Goal: Communication & Community: Participate in discussion

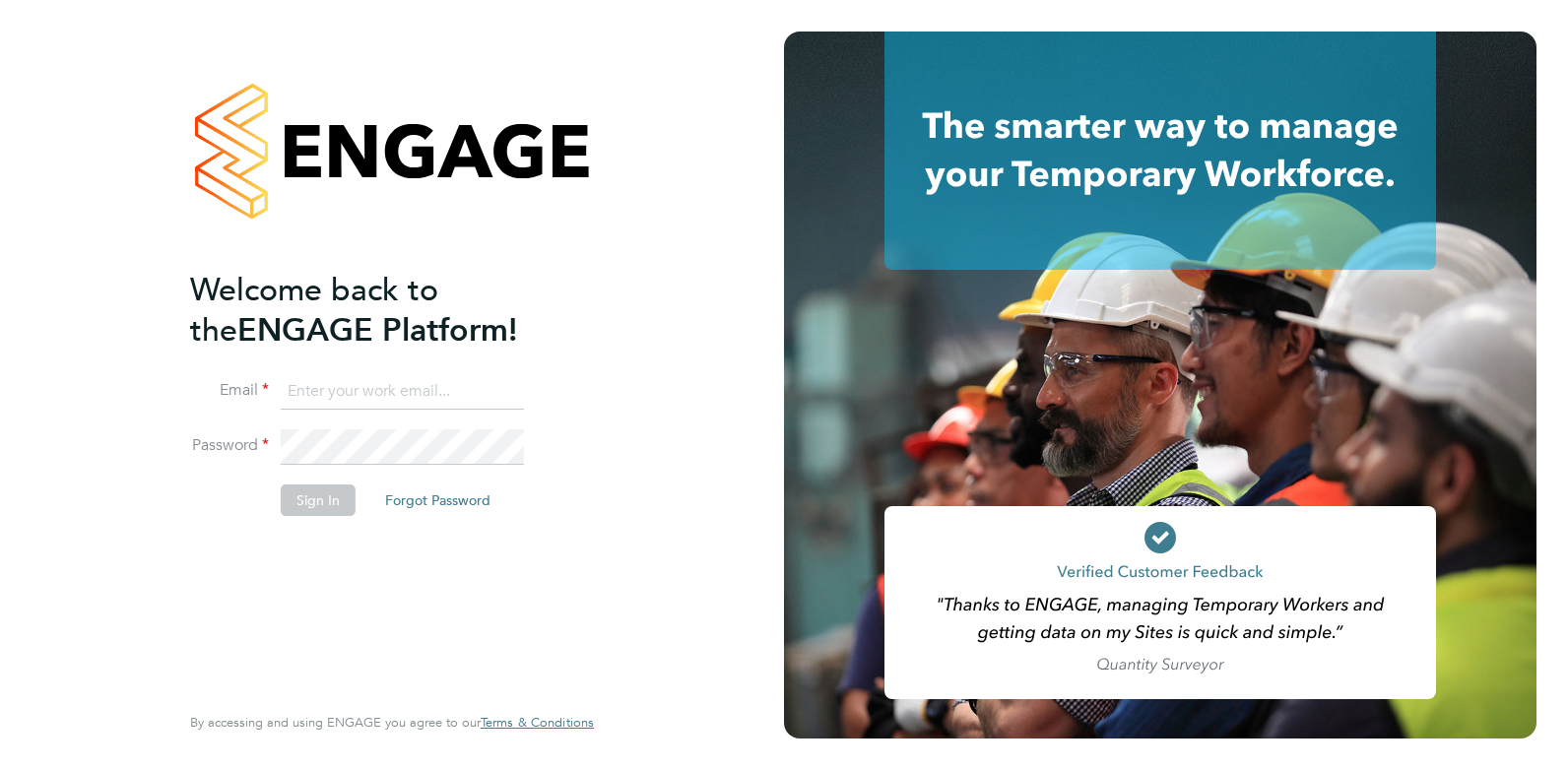
click at [347, 397] on input at bounding box center [402, 392] width 244 height 36
type input "charlienunn@jjfox.com"
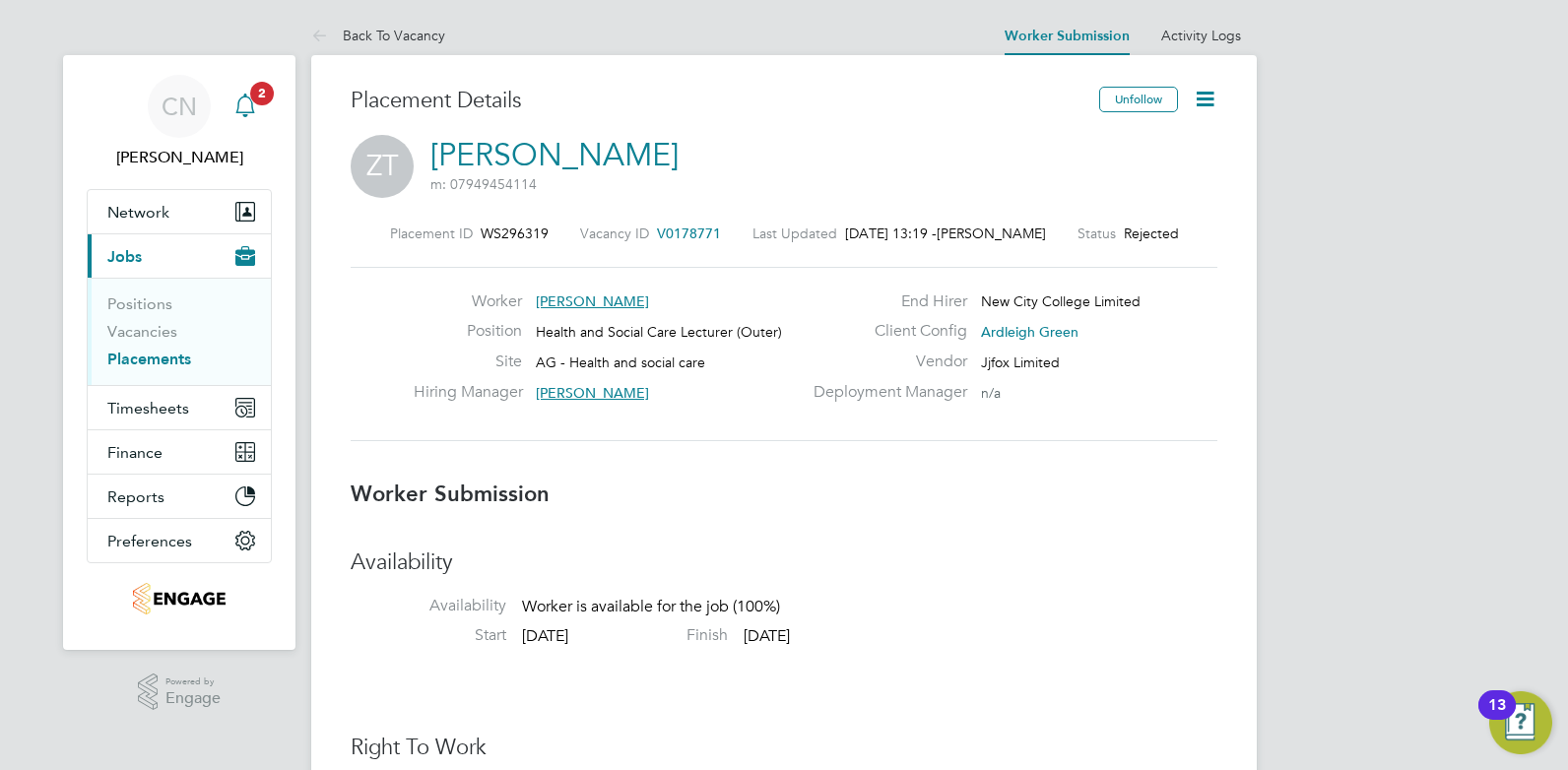
click at [273, 104] on app-nav-sections-wrapper "CN Charlie Nunn Notifications 2 Applications: Network Team Members Businesses S…" at bounding box center [179, 352] width 233 height 595
click at [256, 104] on app-alerts-badge "2" at bounding box center [263, 93] width 26 height 27
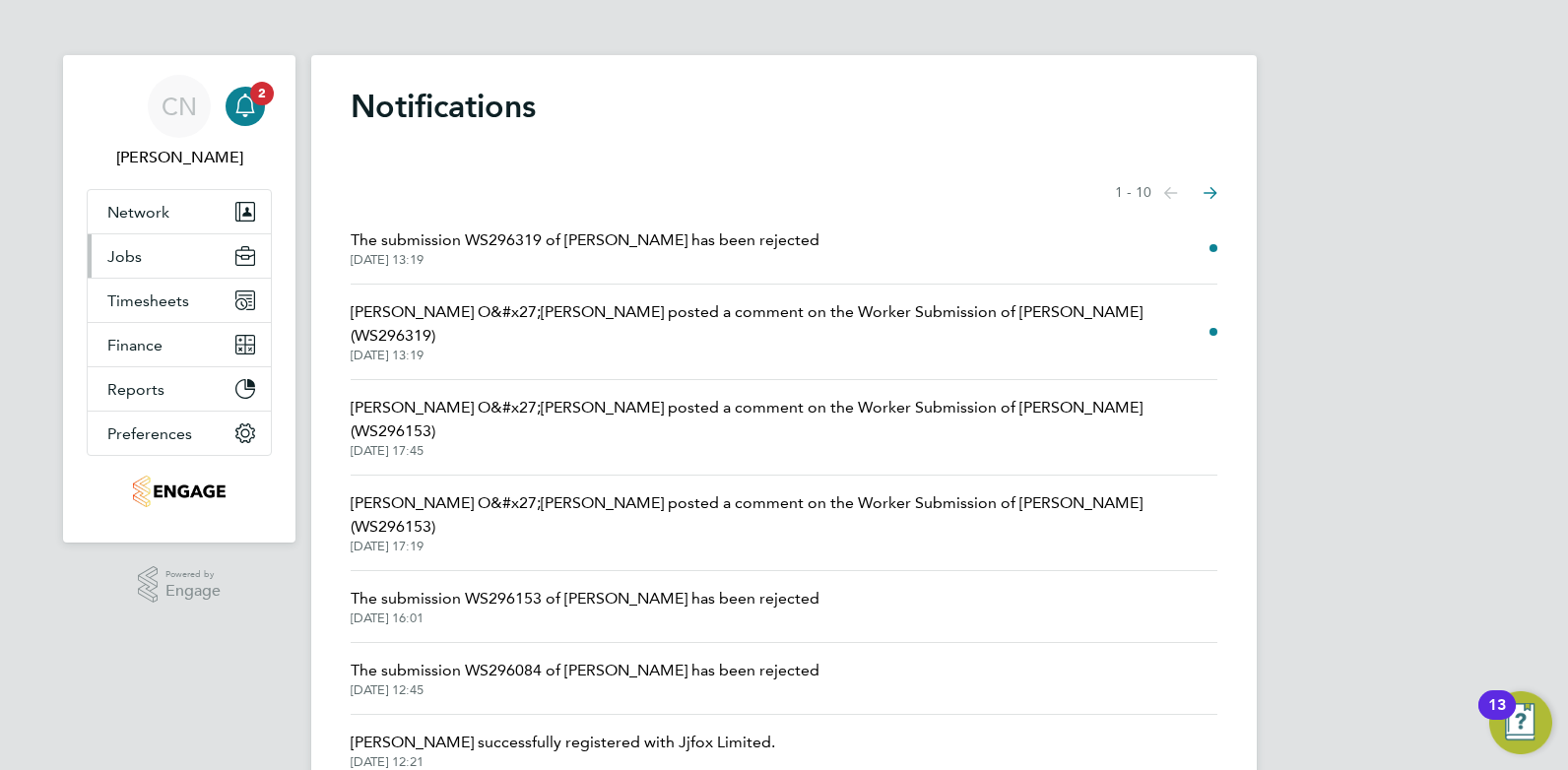
click at [160, 262] on button "Jobs" at bounding box center [179, 257] width 183 height 44
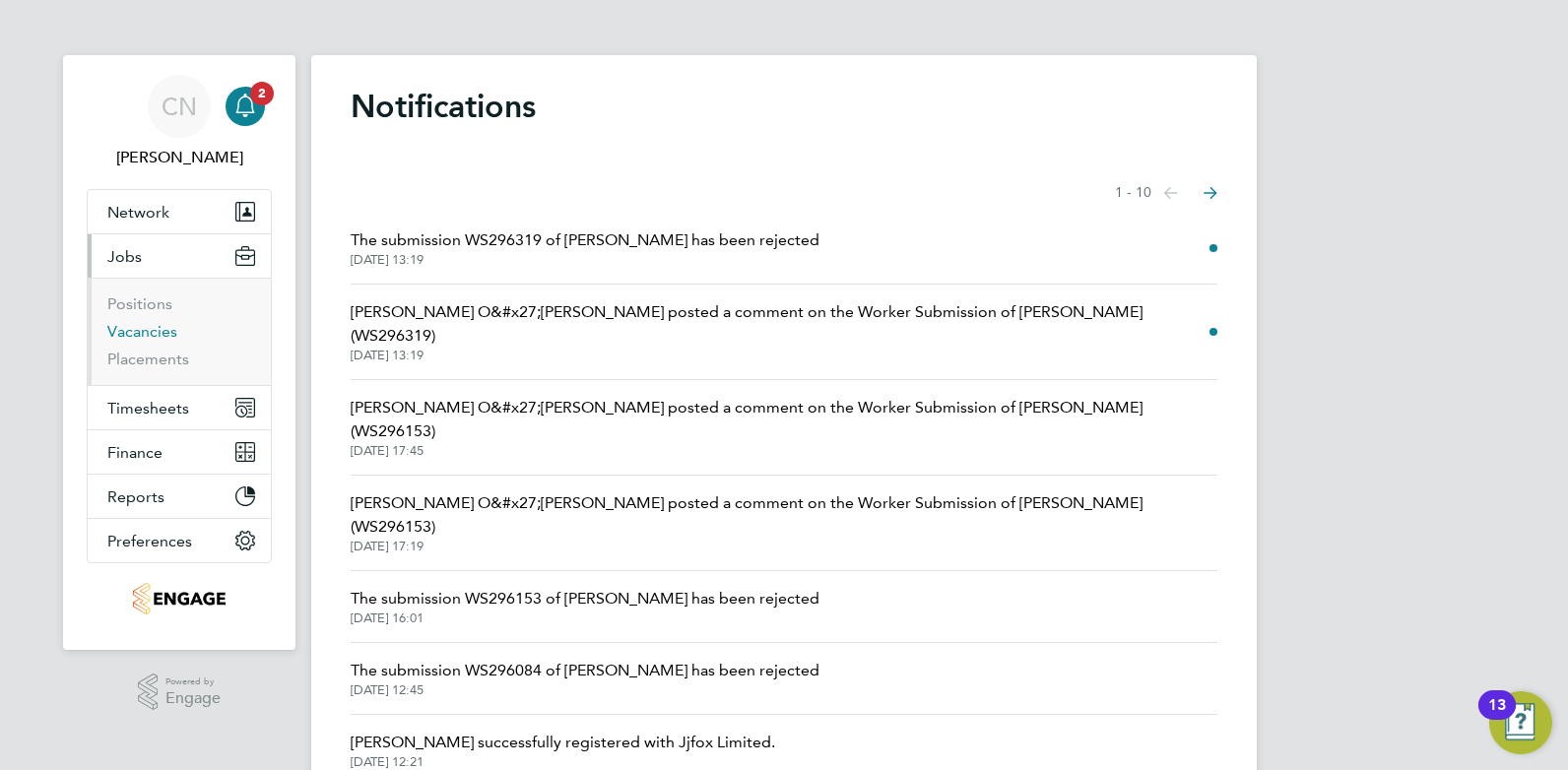
click at [154, 337] on link "Vacancies" at bounding box center [142, 331] width 70 height 19
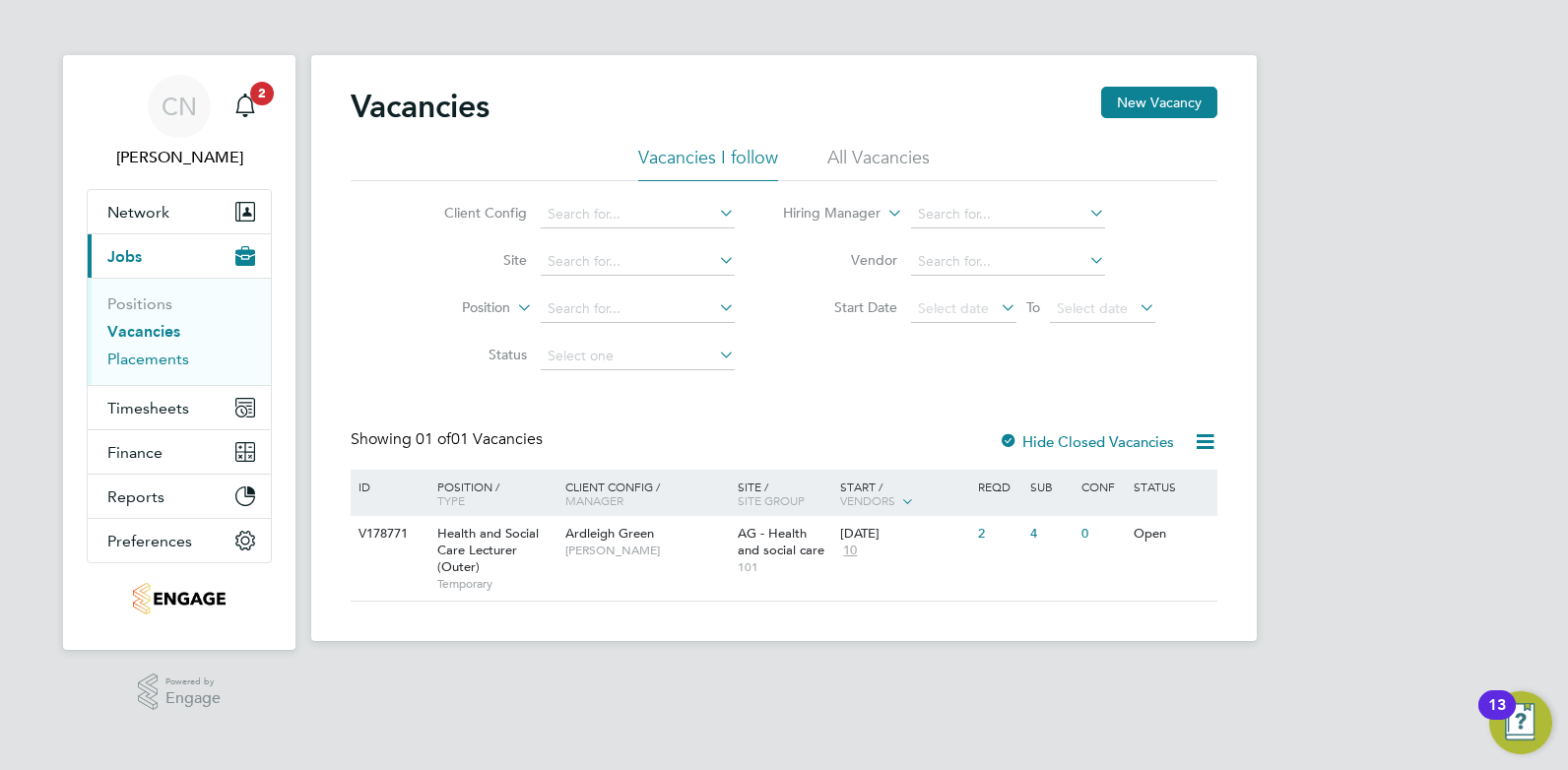
click at [154, 354] on link "Placements" at bounding box center [148, 359] width 82 height 19
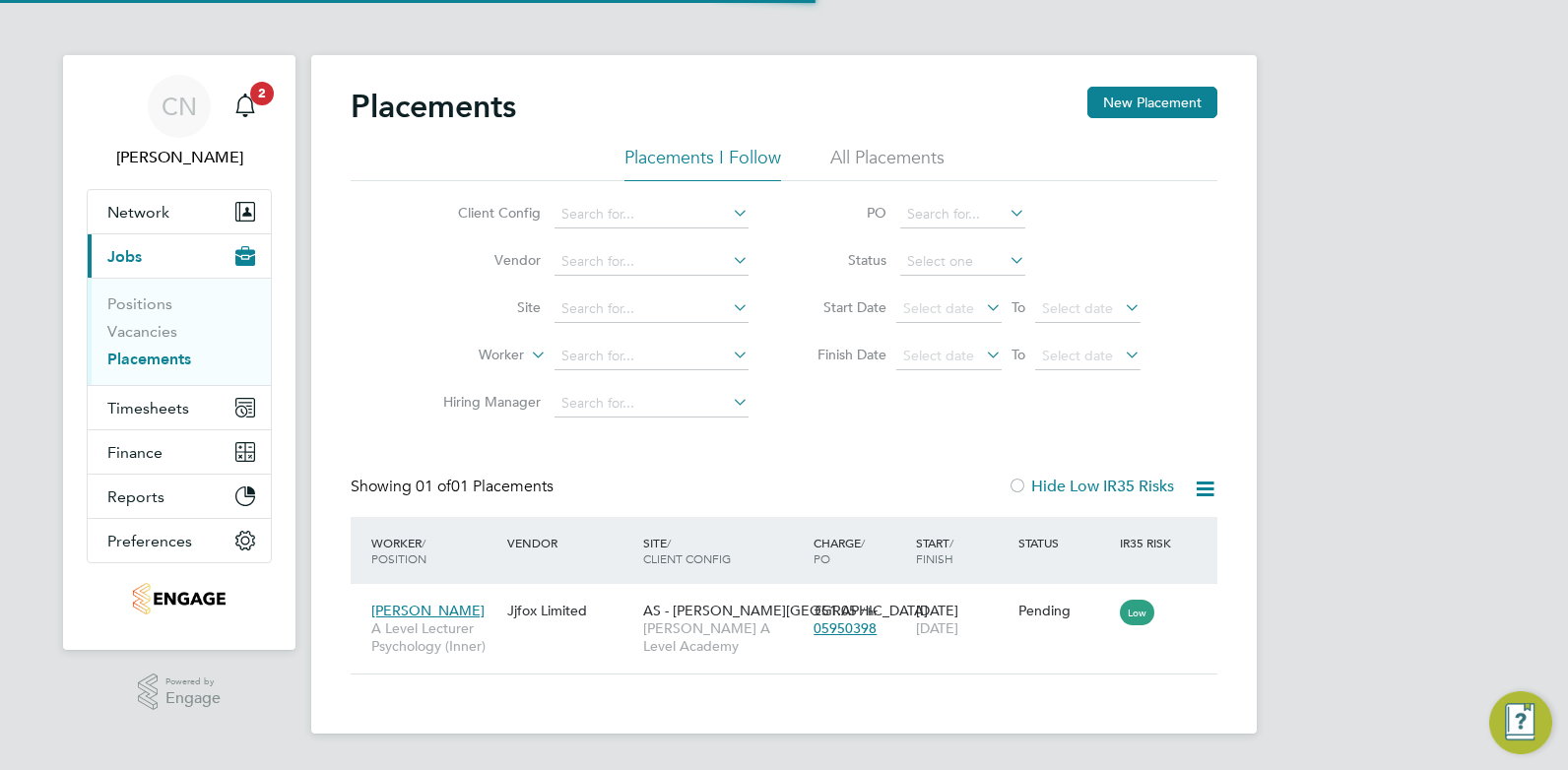
scroll to position [10, 10]
click at [609, 624] on div "Jjfox Limited" at bounding box center [570, 611] width 136 height 38
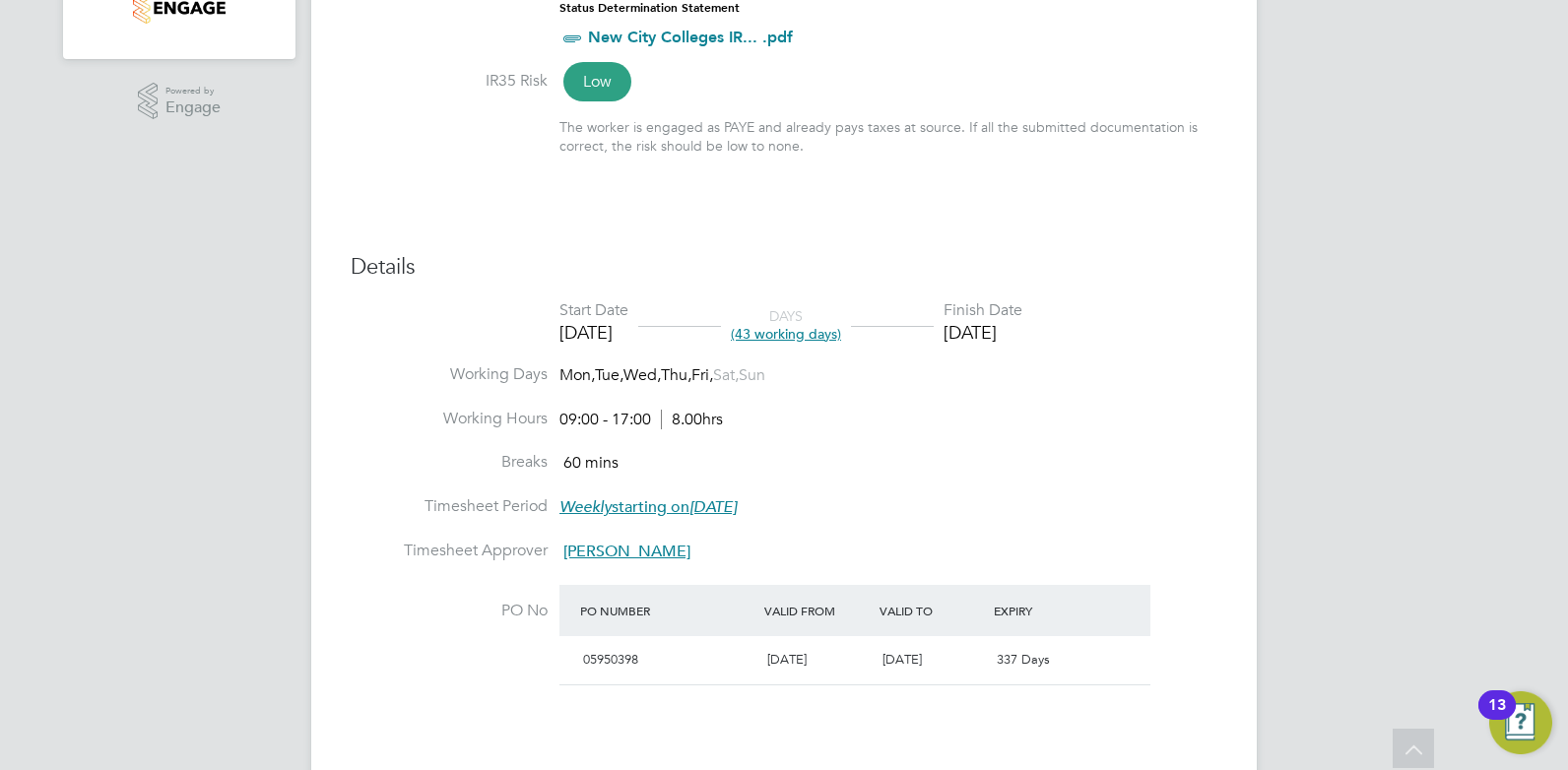
scroll to position [689, 0]
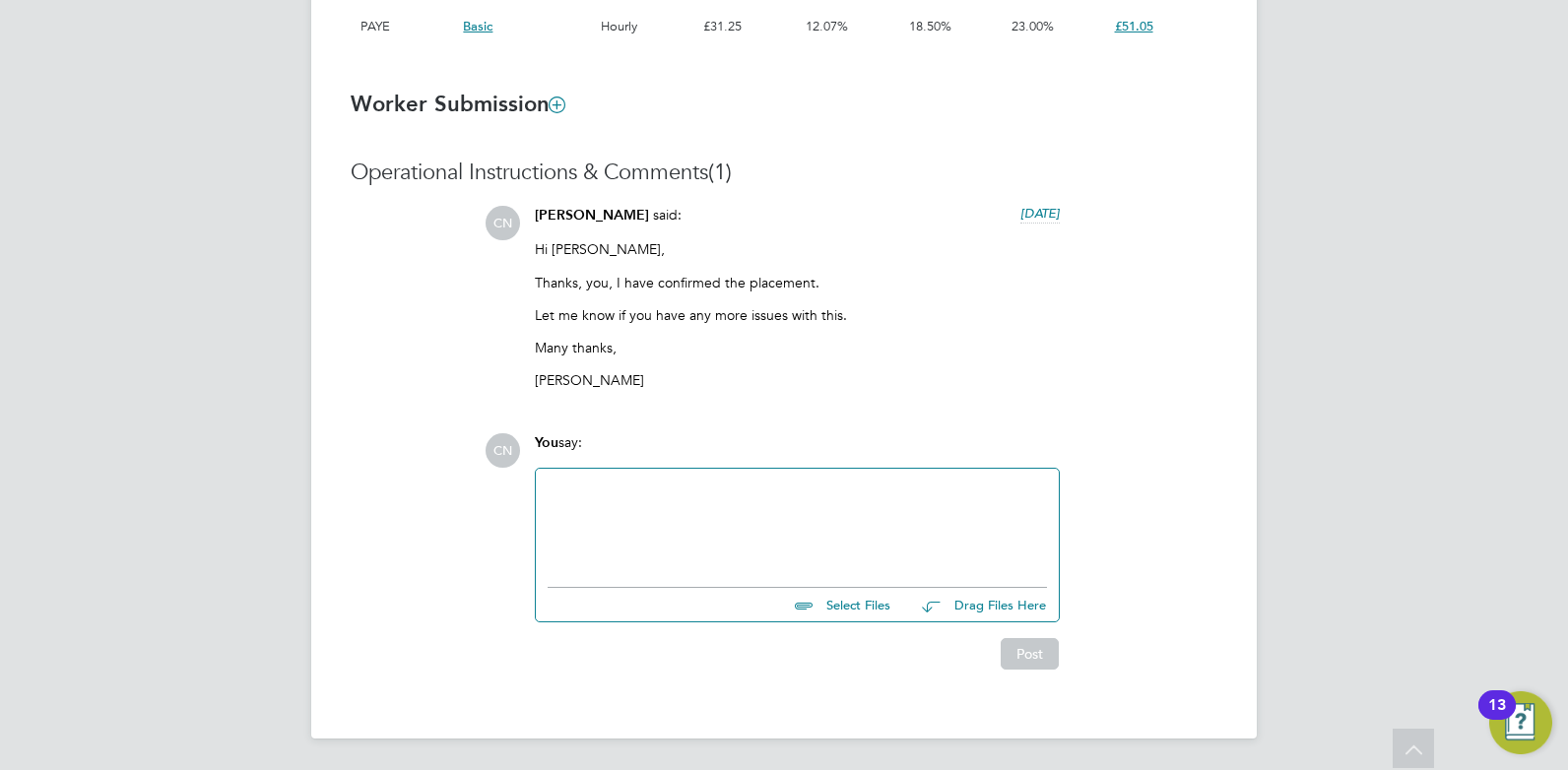
click at [664, 478] on div at bounding box center [798, 522] width 523 height 108
click at [610, 501] on div at bounding box center [798, 522] width 499 height 85
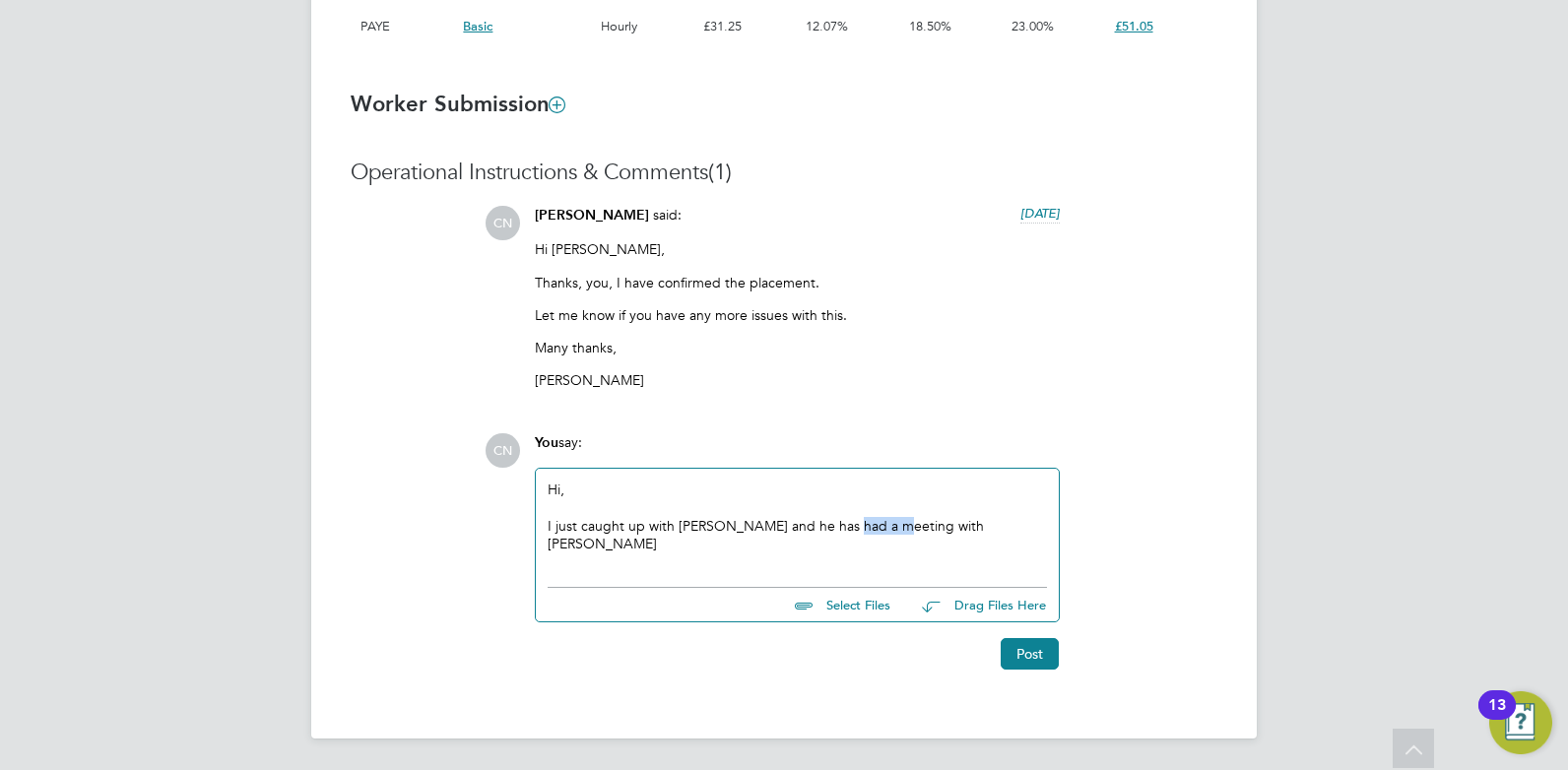
drag, startPoint x: 880, startPoint y: 523, endPoint x: 833, endPoint y: 524, distance: 47.0
click at [833, 524] on div "I just caught up with [PERSON_NAME] and he has had a meeting with [PERSON_NAME]" at bounding box center [798, 535] width 499 height 36
click at [1006, 524] on div "I just caught up with [PERSON_NAME] and he has had a chat with [PERSON_NAME]" at bounding box center [798, 535] width 499 height 36
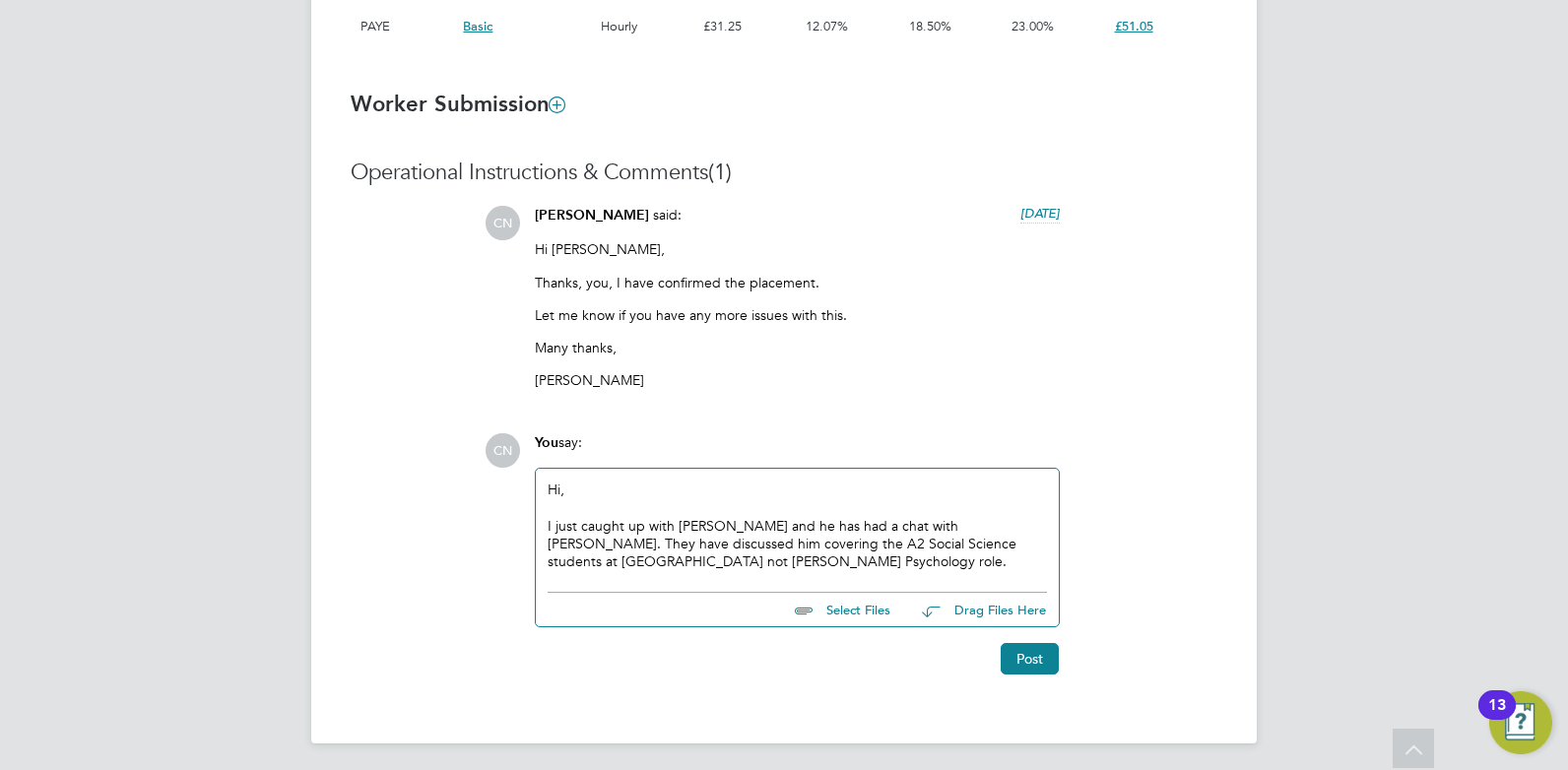
click at [989, 540] on div "I just caught up with [PERSON_NAME] and he has had a chat with [PERSON_NAME]. T…" at bounding box center [798, 544] width 499 height 54
click at [703, 561] on div "I just caught up with [PERSON_NAME] and he has had a chat with [PERSON_NAME]. T…" at bounding box center [798, 544] width 499 height 54
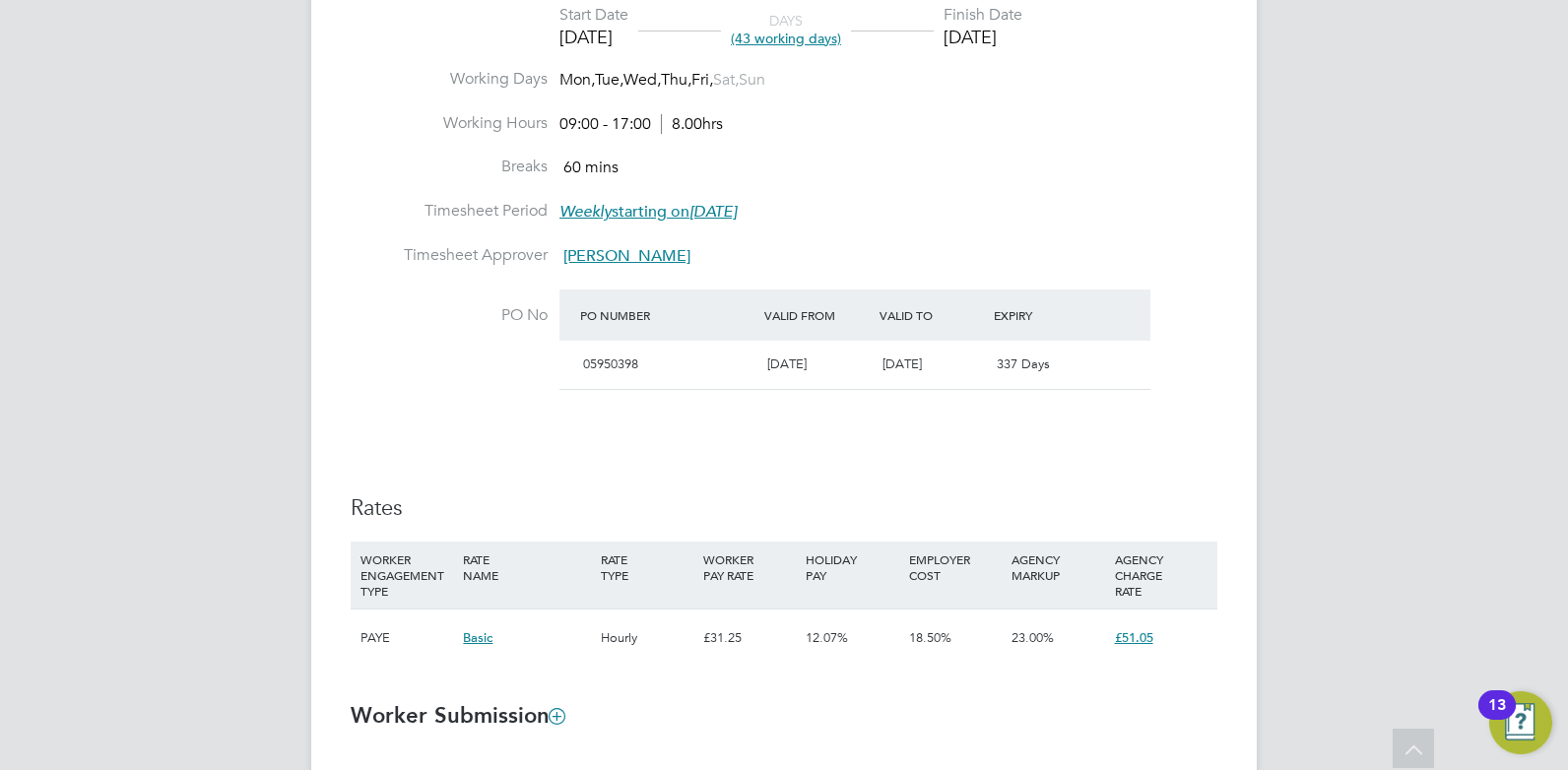
scroll to position [1477, 0]
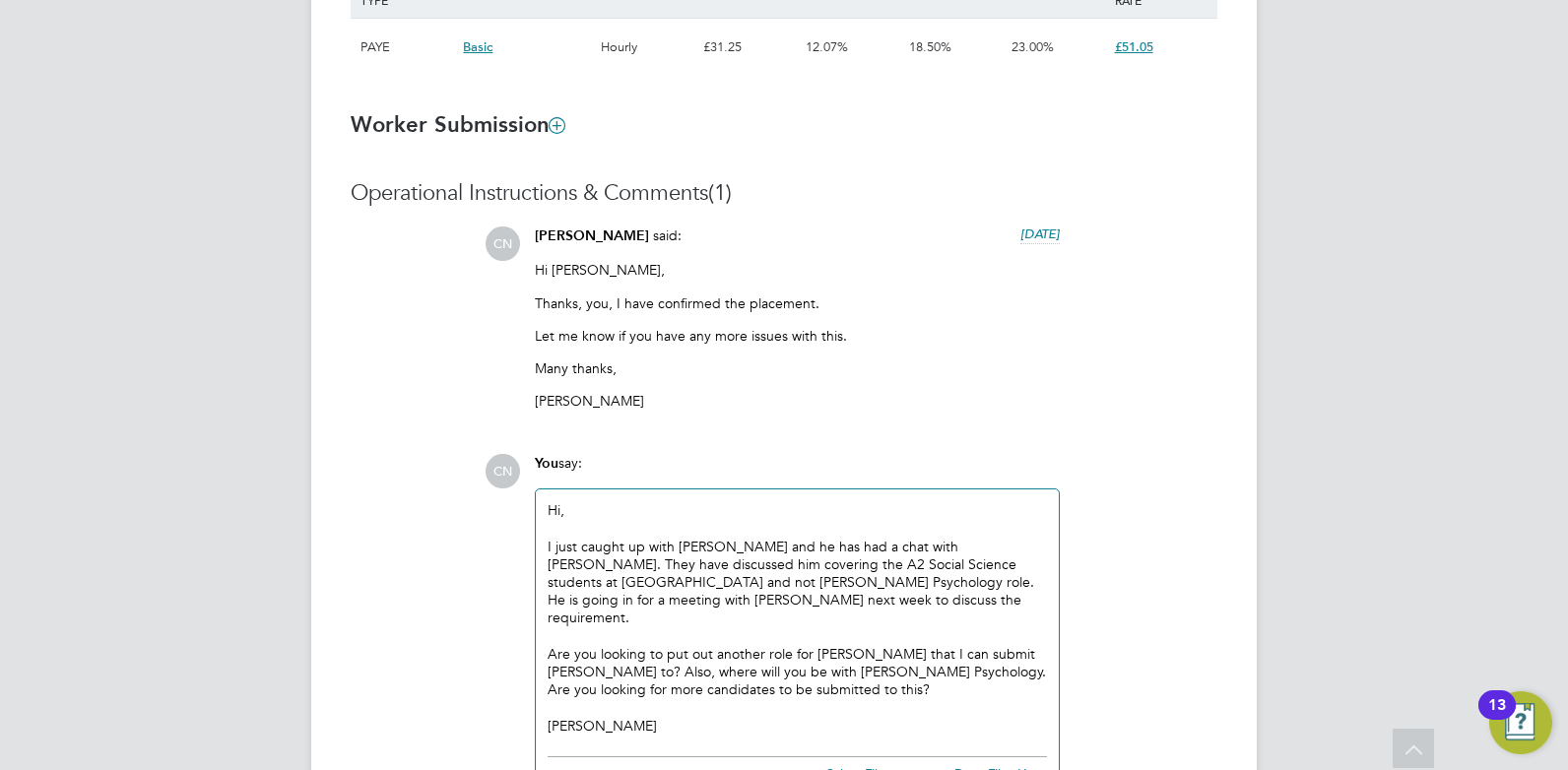
click at [773, 698] on div at bounding box center [798, 707] width 499 height 18
click at [715, 698] on div at bounding box center [798, 707] width 499 height 18
click at [644, 717] on div "[PERSON_NAME]" at bounding box center [798, 726] width 499 height 18
click at [775, 668] on div "Are you looking to put out another role for [PERSON_NAME] that I can submit [PE…" at bounding box center [798, 673] width 499 height 54
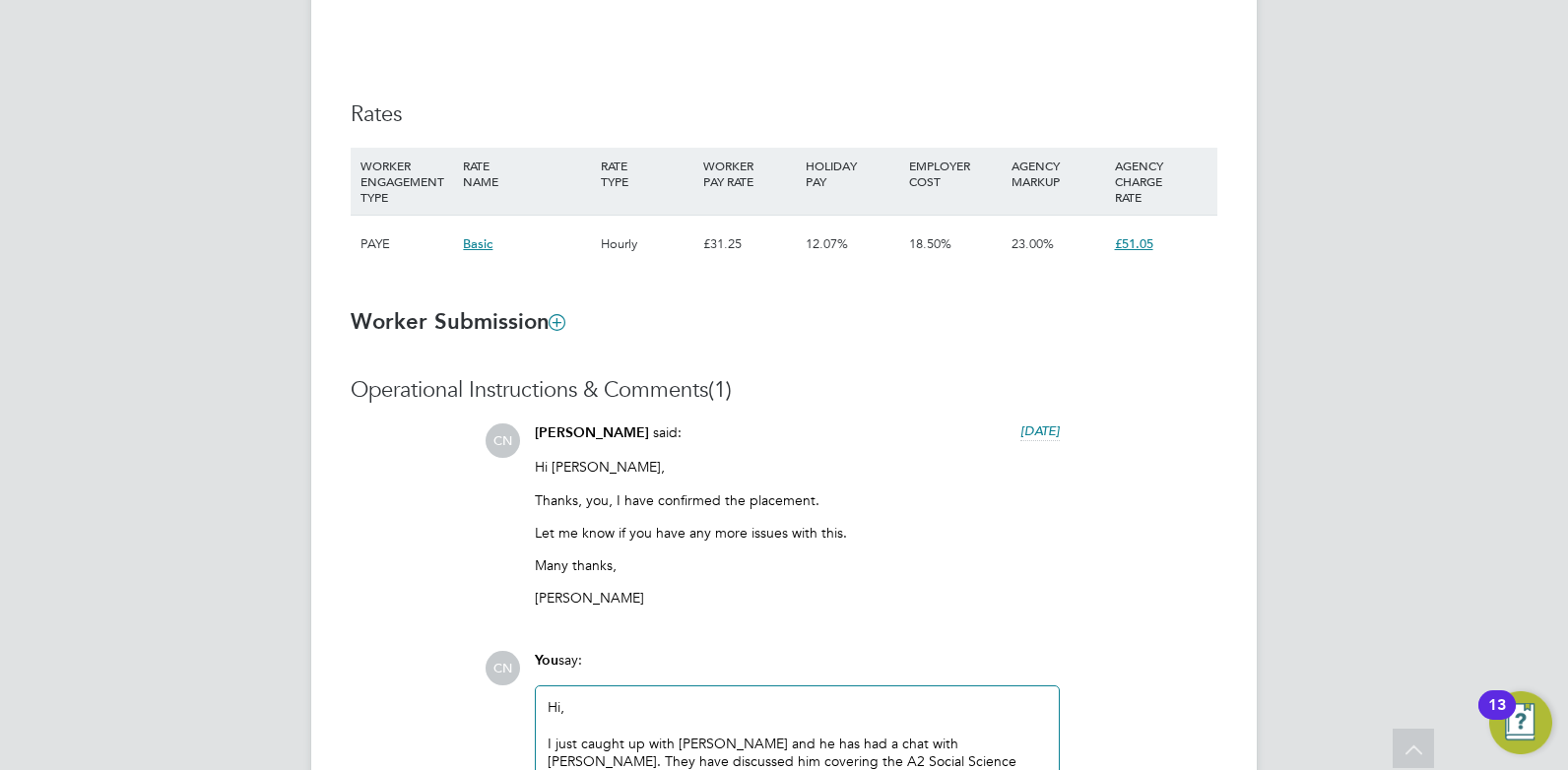
scroll to position [1576, 0]
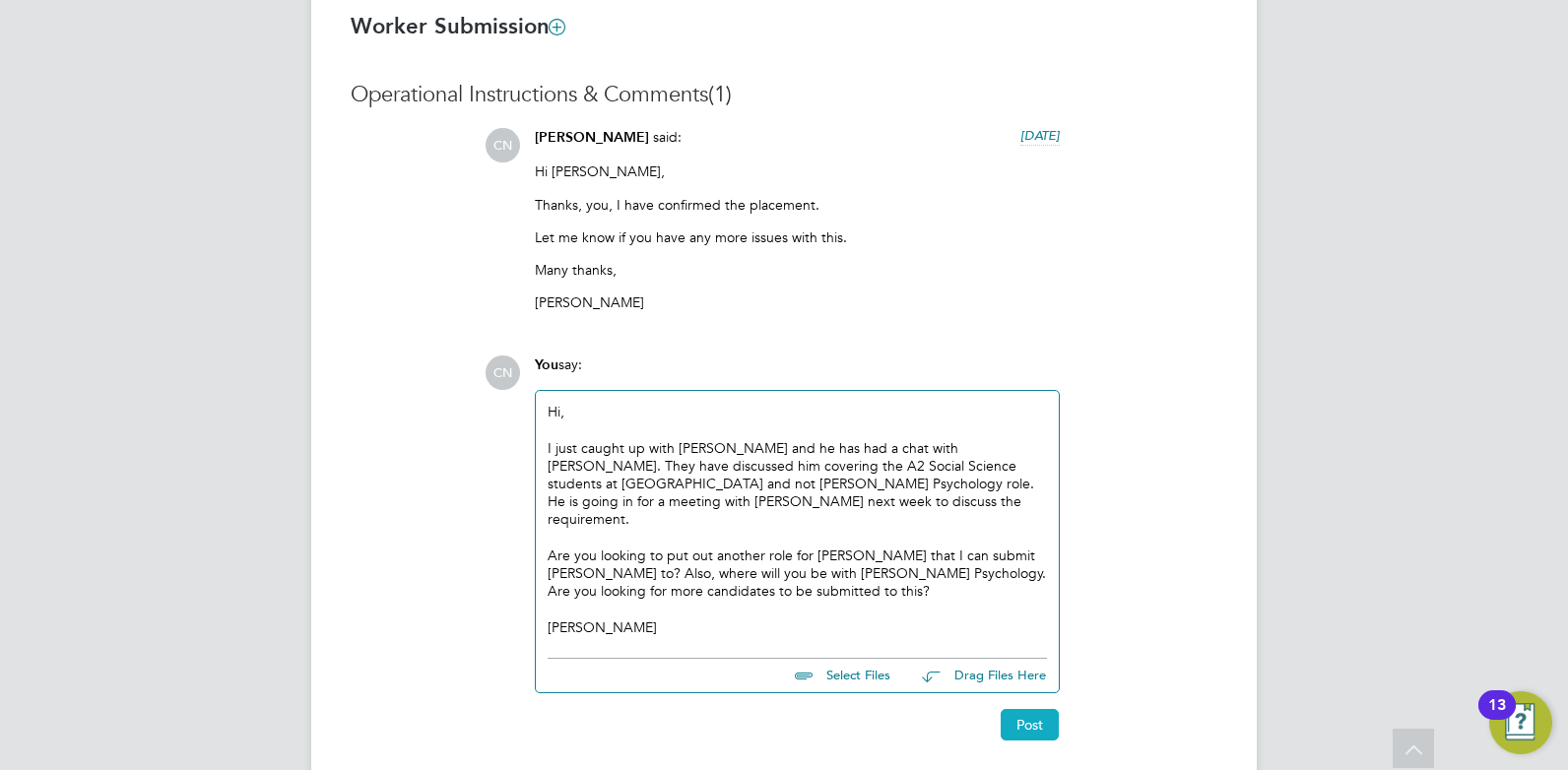
click at [1012, 709] on button "Post" at bounding box center [1030, 725] width 58 height 32
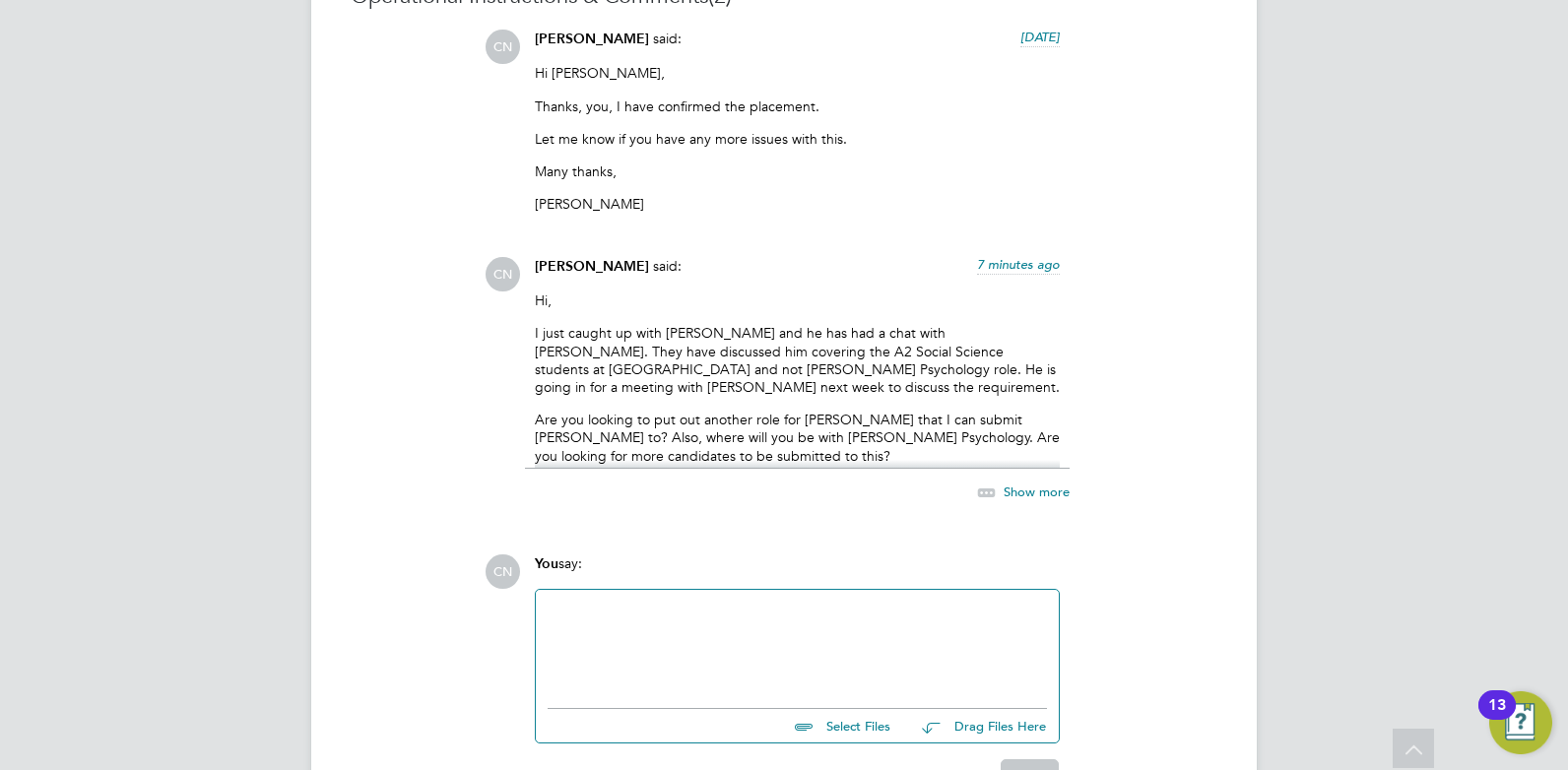
scroll to position [1796, 0]
